Goal: Task Accomplishment & Management: Manage account settings

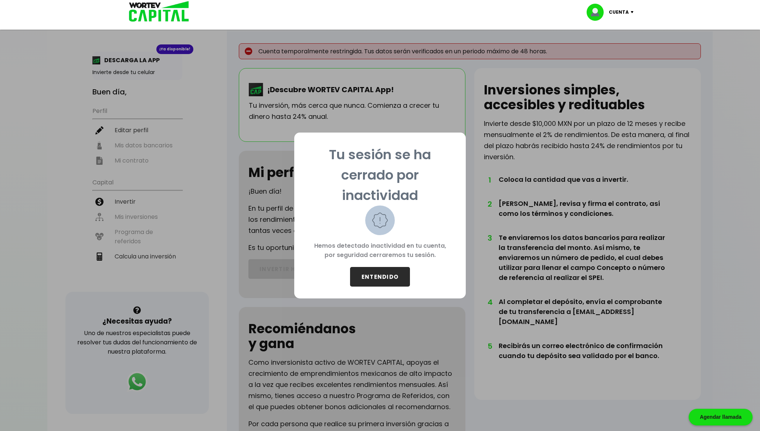
click at [394, 275] on button "ENTENDIDO" at bounding box center [380, 277] width 60 height 20
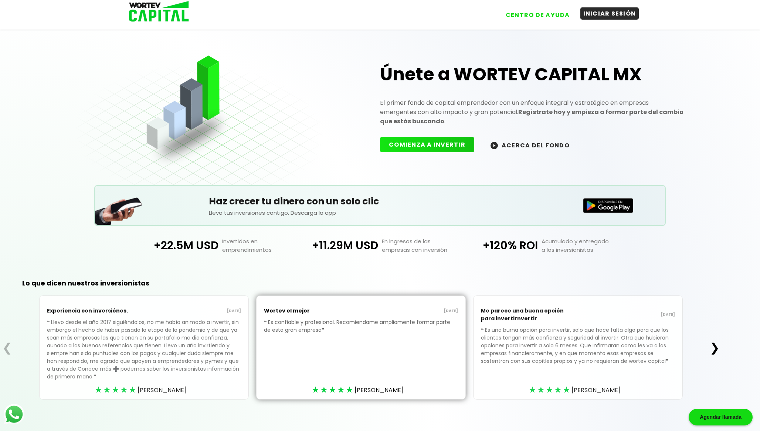
click at [621, 14] on button "INICIAR SESIÓN" at bounding box center [610, 13] width 59 height 12
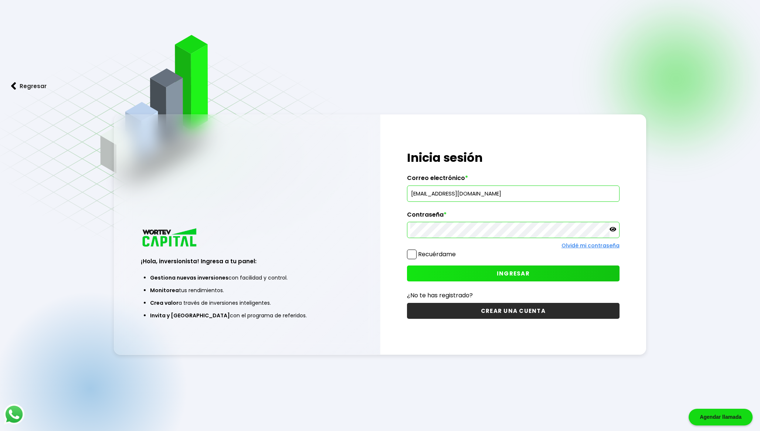
click at [438, 273] on button "INGRESAR" at bounding box center [513, 273] width 213 height 16
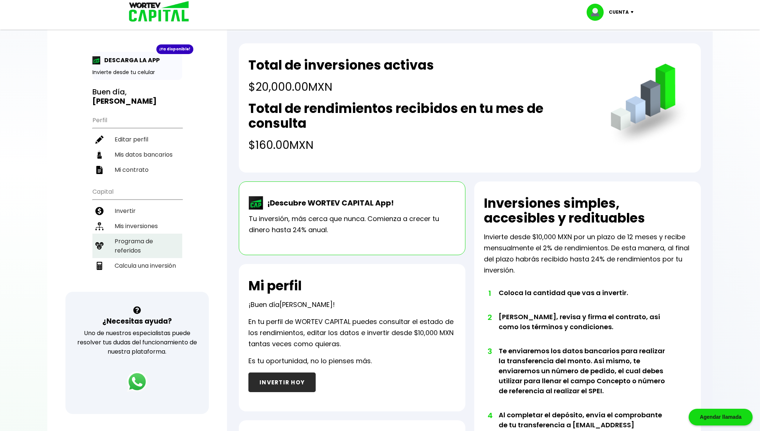
click at [140, 233] on li "Programa de referidos" at bounding box center [137, 245] width 90 height 24
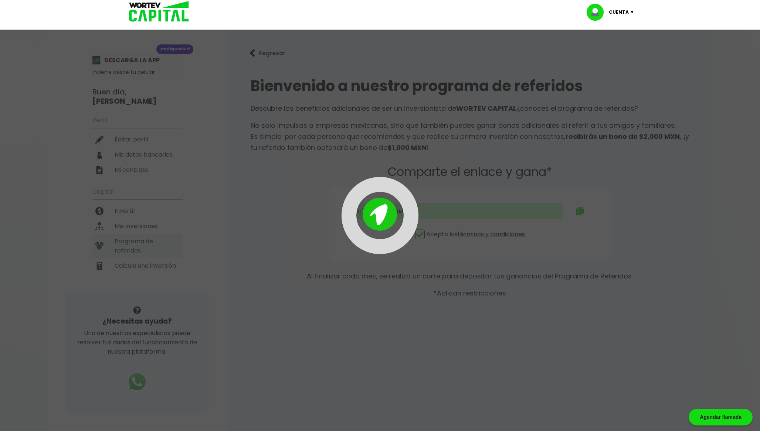
type input "https://panel-mx.wortev.capital/register?ref=chakon346"
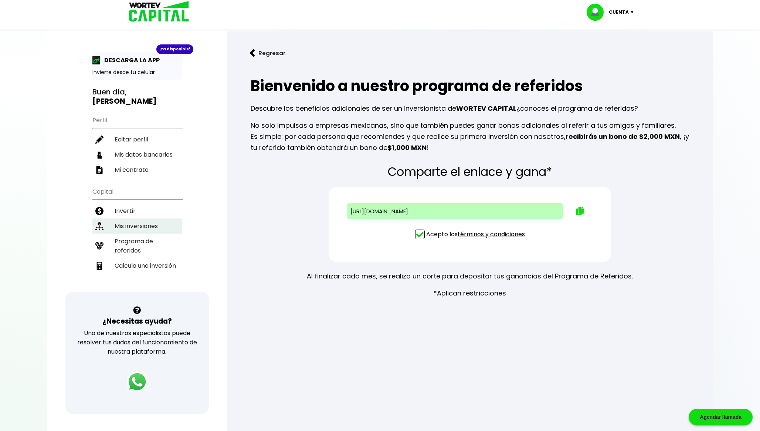
click at [147, 226] on li "Mis inversiones" at bounding box center [137, 225] width 90 height 15
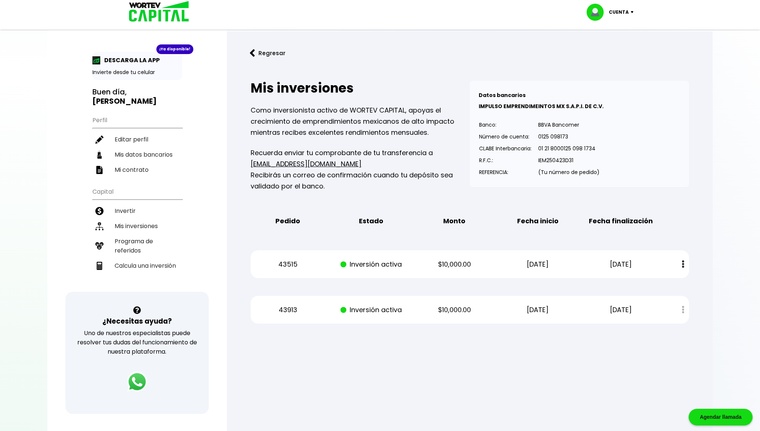
click at [628, 7] on p "Cuenta" at bounding box center [619, 12] width 20 height 11
click at [610, 47] on li "Cerrar sesión" at bounding box center [611, 49] width 59 height 15
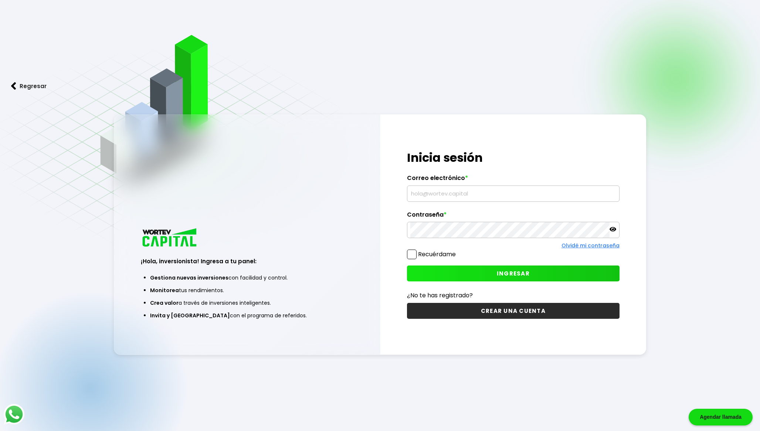
type input "[EMAIL_ADDRESS][DOMAIN_NAME]"
click at [472, 275] on button "INGRESAR" at bounding box center [513, 273] width 213 height 16
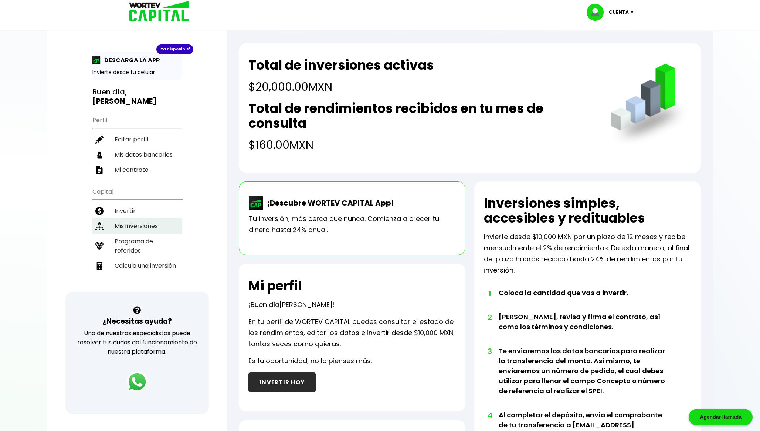
click at [145, 226] on li "Mis inversiones" at bounding box center [137, 225] width 90 height 15
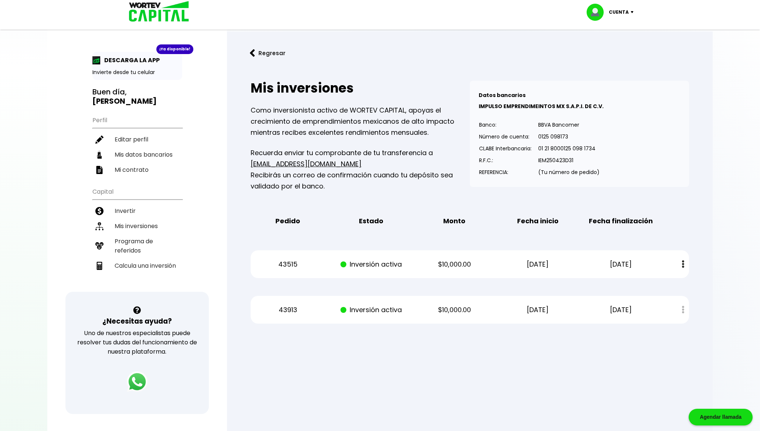
click at [623, 10] on p "Cuenta" at bounding box center [619, 12] width 20 height 11
click at [612, 50] on li "Cerrar sesión" at bounding box center [611, 49] width 59 height 15
